Goal: Information Seeking & Learning: Learn about a topic

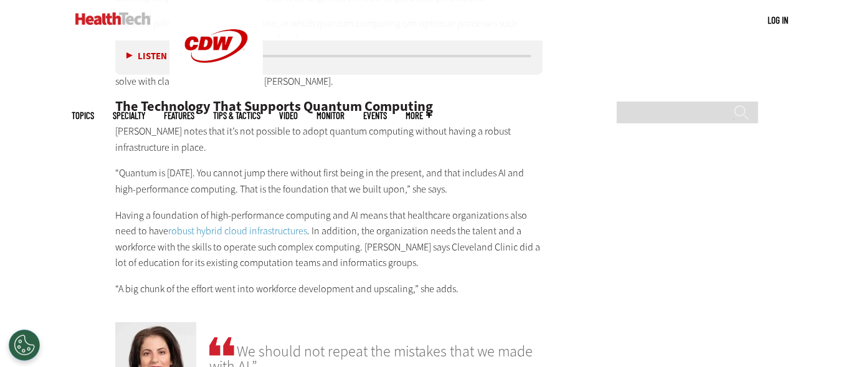
scroll to position [2367, 0]
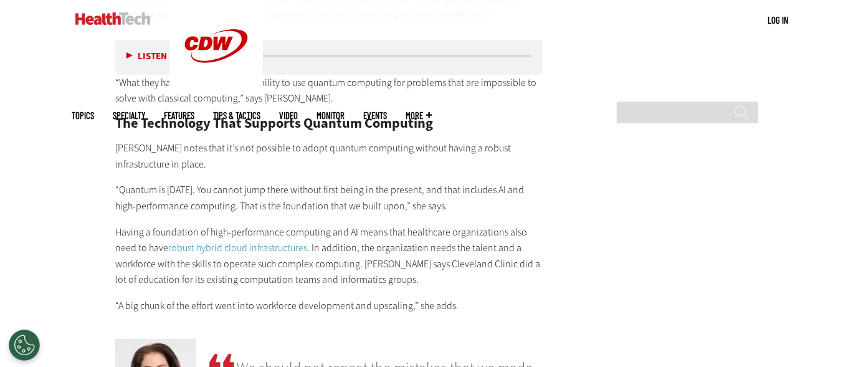
click at [217, 241] on link "robust hybrid cloud infrastructures" at bounding box center [237, 247] width 139 height 13
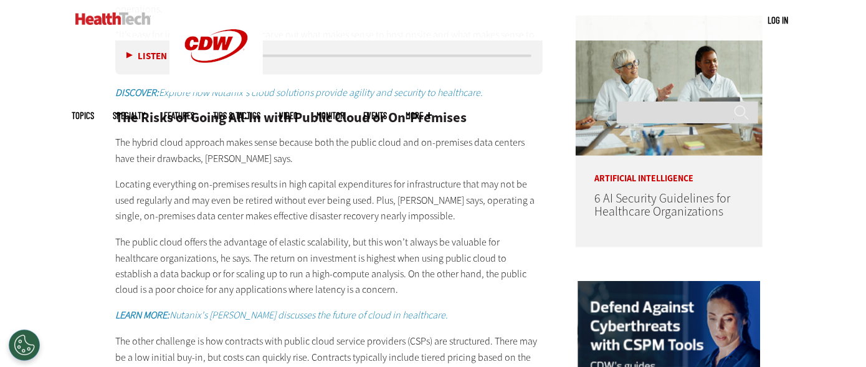
scroll to position [810, 0]
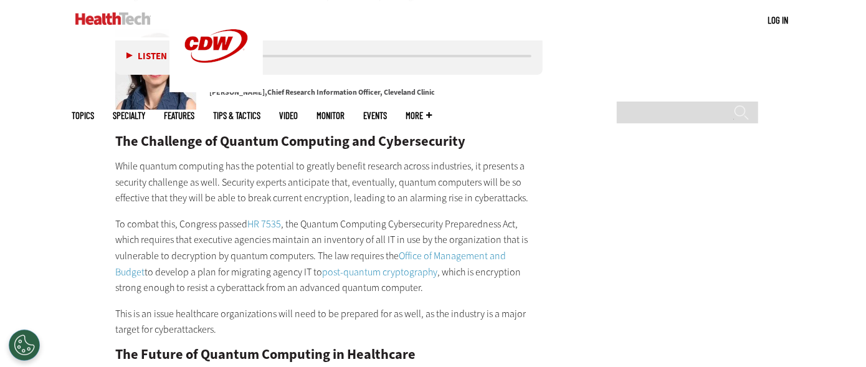
scroll to position [2740, 0]
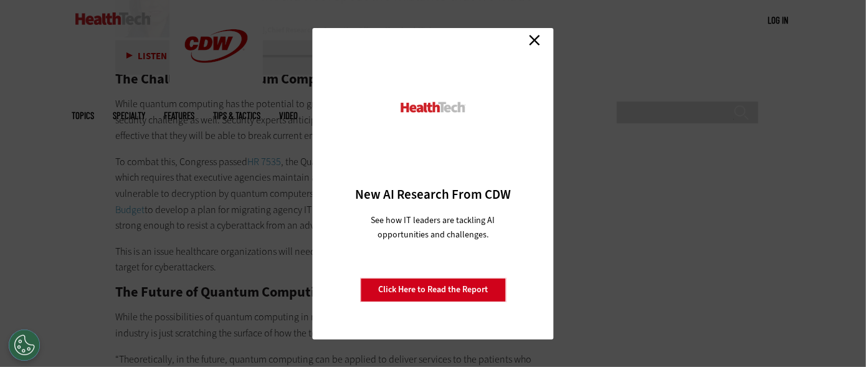
click at [533, 39] on link "Close" at bounding box center [534, 40] width 19 height 19
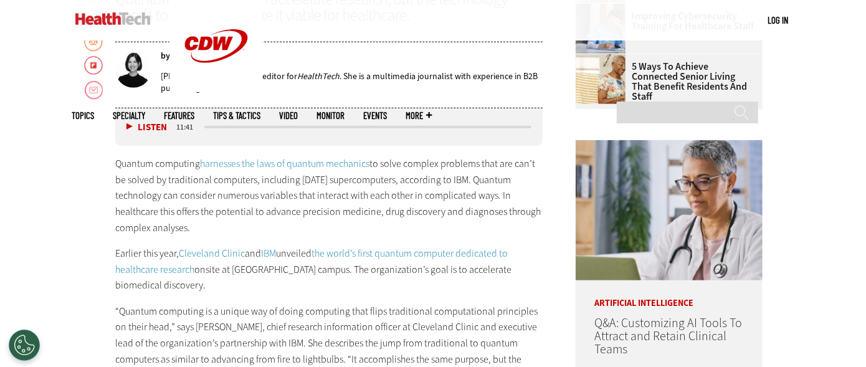
scroll to position [559, 0]
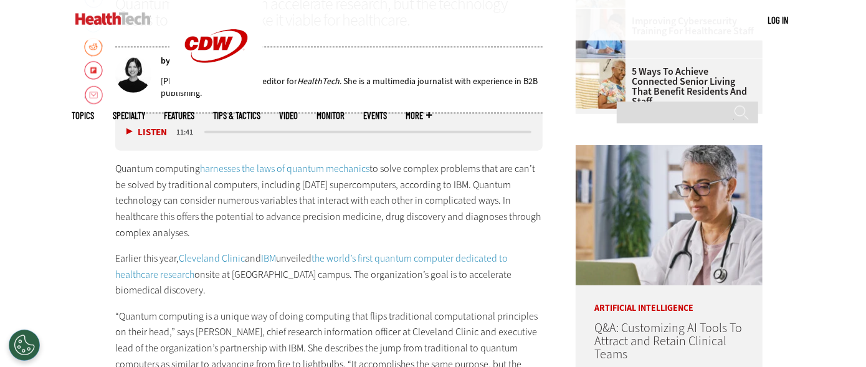
click at [204, 255] on link "Cleveland Clinic" at bounding box center [212, 258] width 66 height 13
click at [379, 260] on link "the world’s first quantum computer dedicated to healthcare research" at bounding box center [311, 266] width 393 height 29
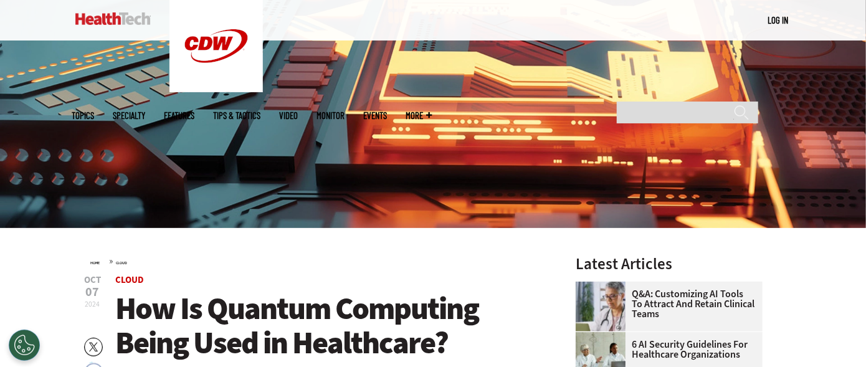
scroll to position [372, 0]
